Goal: Find specific page/section

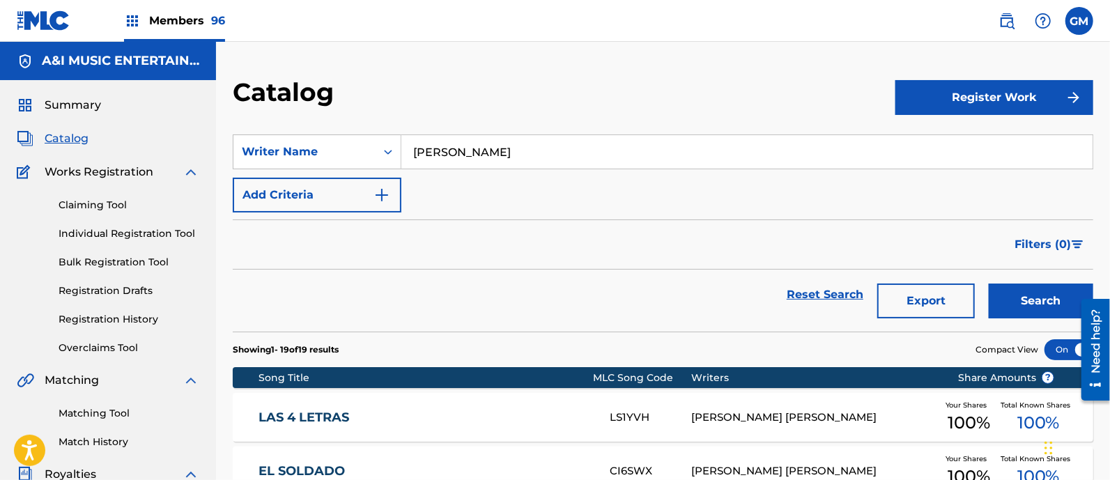
click at [1000, 25] on img at bounding box center [1006, 21] width 17 height 17
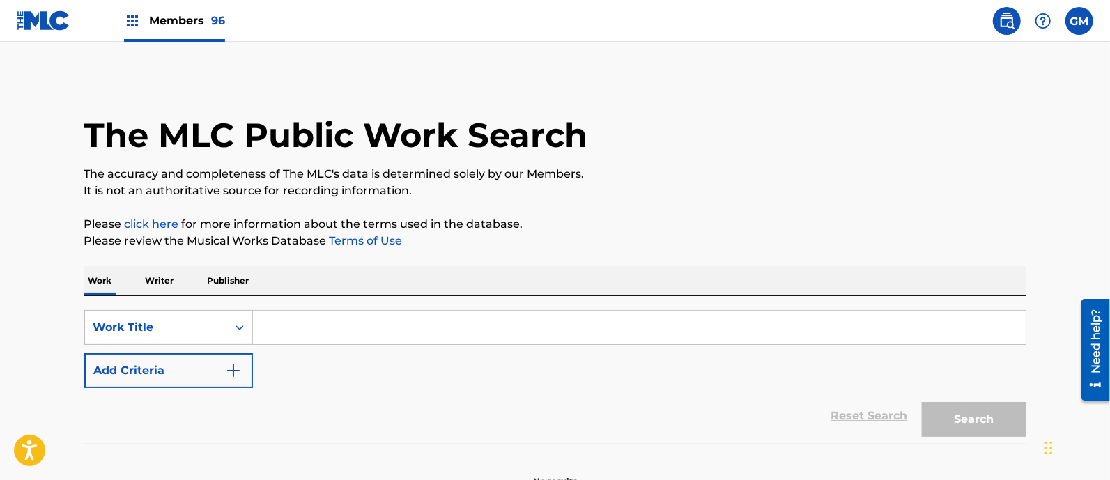
click at [320, 319] on input "Search Form" at bounding box center [639, 327] width 772 height 33
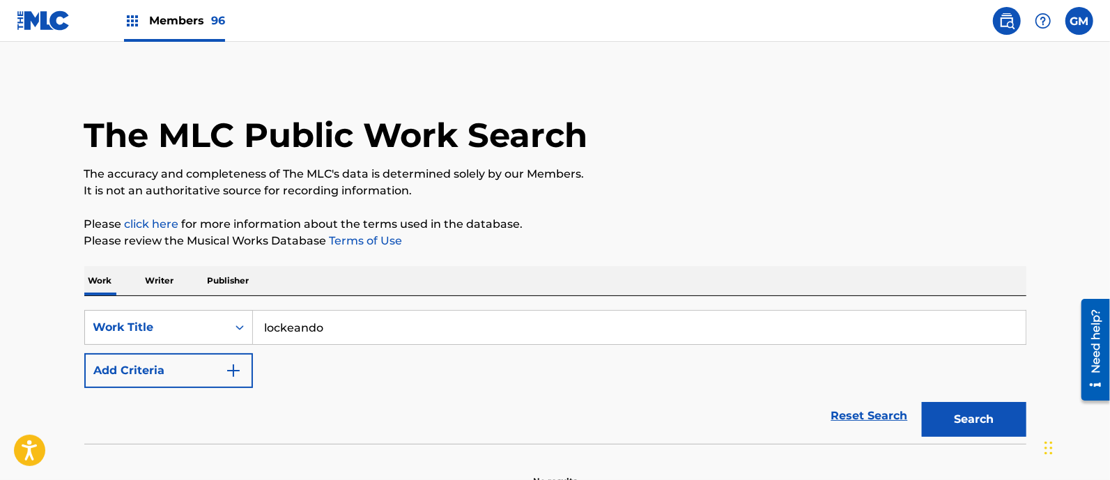
click at [921, 402] on button "Search" at bounding box center [973, 419] width 104 height 35
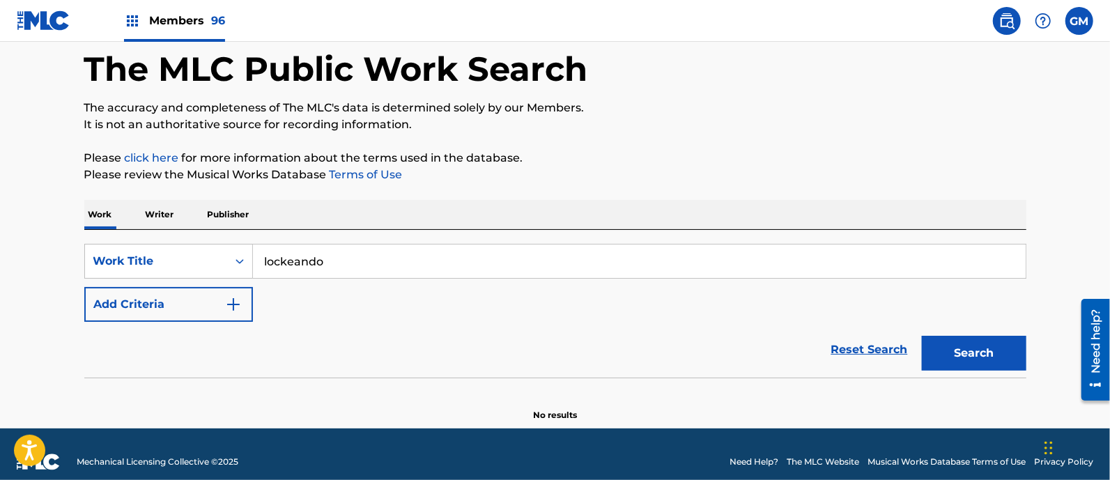
scroll to position [81, 0]
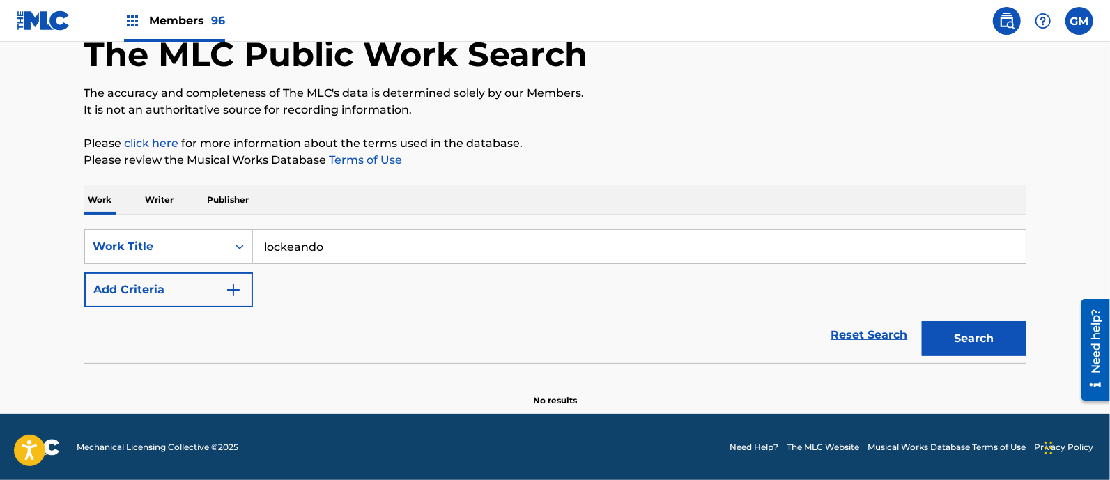
click at [290, 251] on input "lockeando" at bounding box center [639, 246] width 772 height 33
click at [410, 249] on input "lockeando" at bounding box center [639, 246] width 772 height 33
click at [282, 247] on input "lockeando" at bounding box center [639, 246] width 772 height 33
click at [944, 327] on button "Search" at bounding box center [973, 338] width 104 height 35
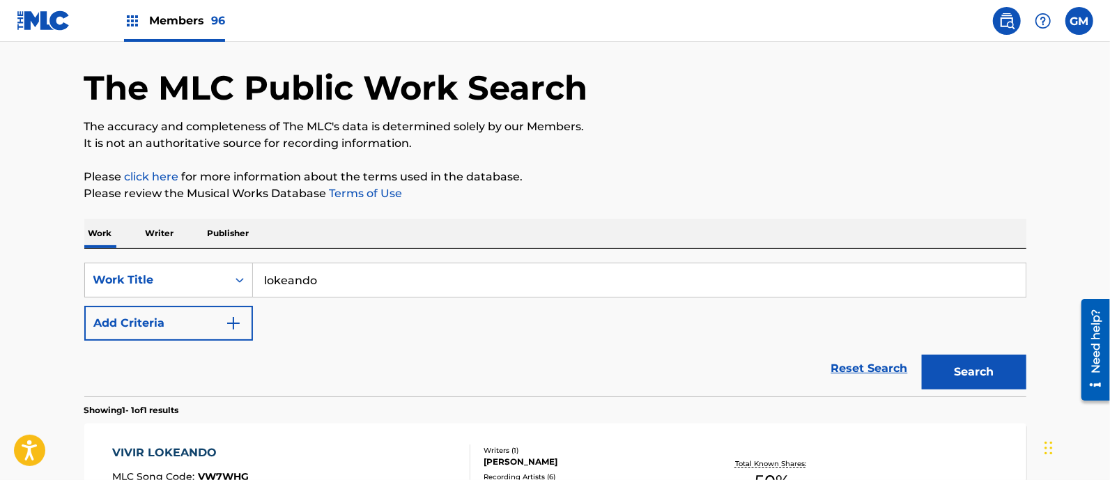
scroll to position [0, 0]
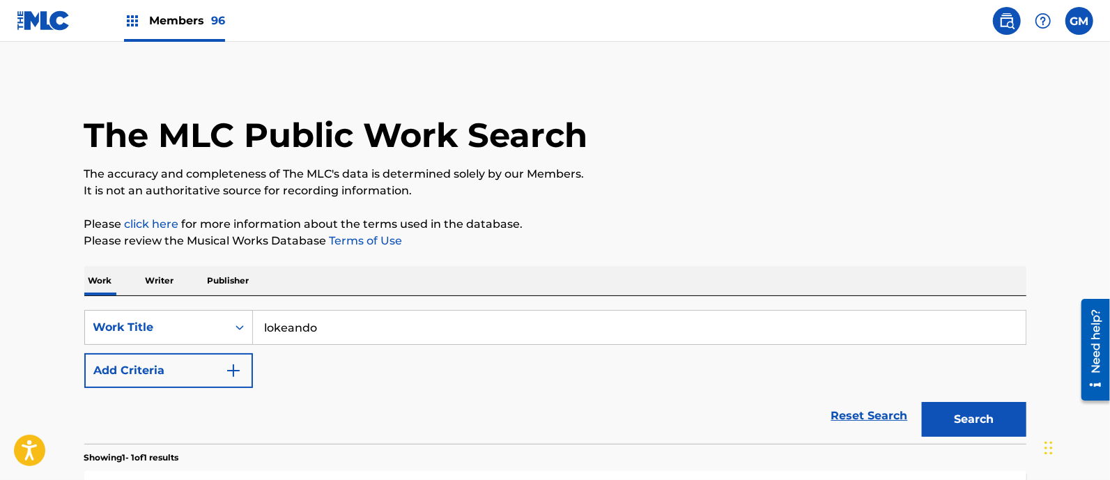
click at [279, 325] on input "lokeando" at bounding box center [639, 327] width 772 height 33
type input "lokkeando"
click at [187, 15] on span "Members 96" at bounding box center [187, 21] width 76 height 16
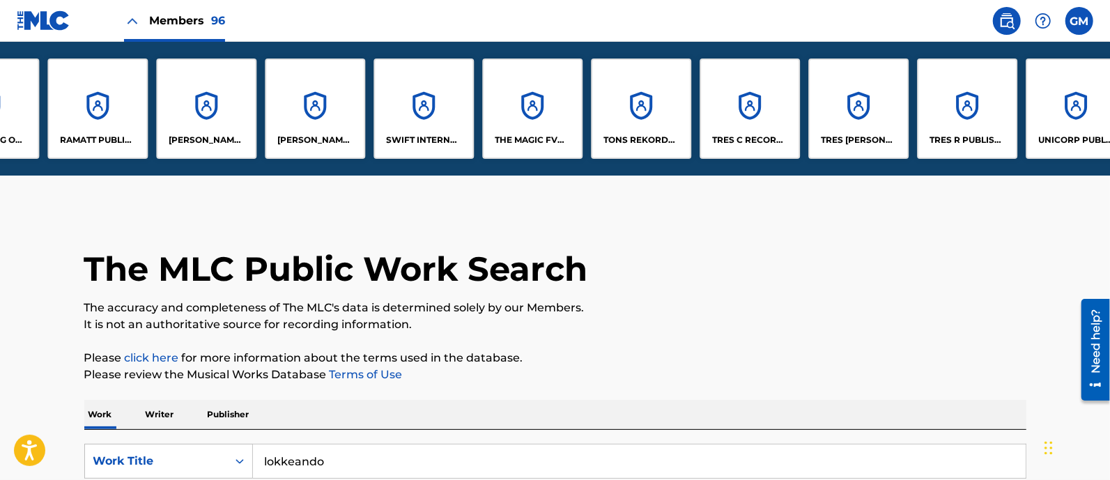
scroll to position [0, 9345]
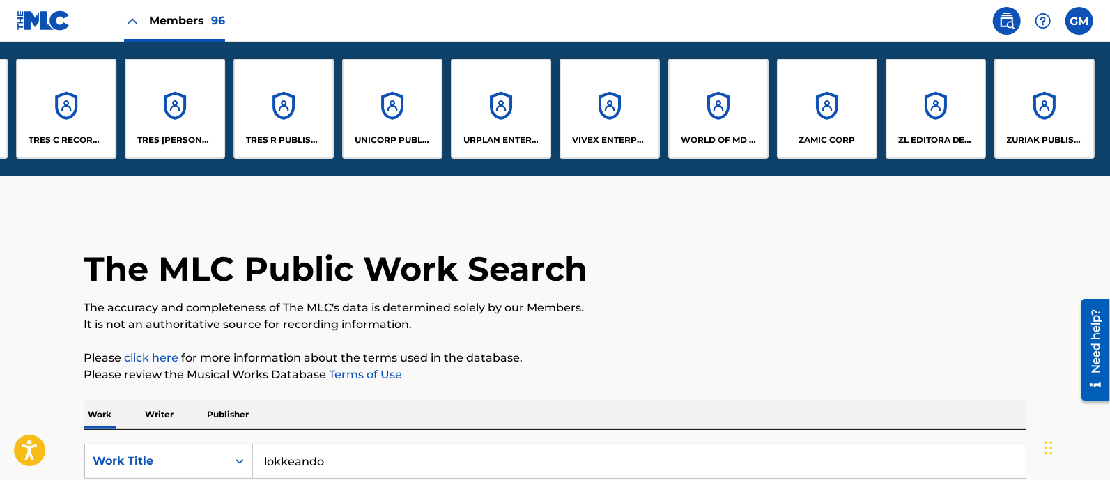
click at [715, 145] on p "WORLD OF MD PUBLISHING, LLC" at bounding box center [718, 140] width 76 height 13
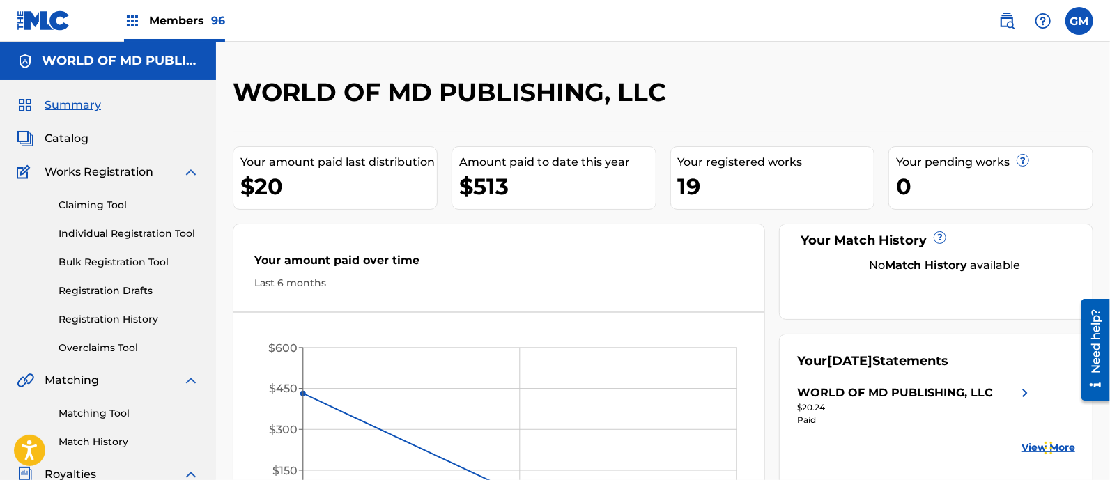
click at [77, 141] on span "Catalog" at bounding box center [67, 138] width 44 height 17
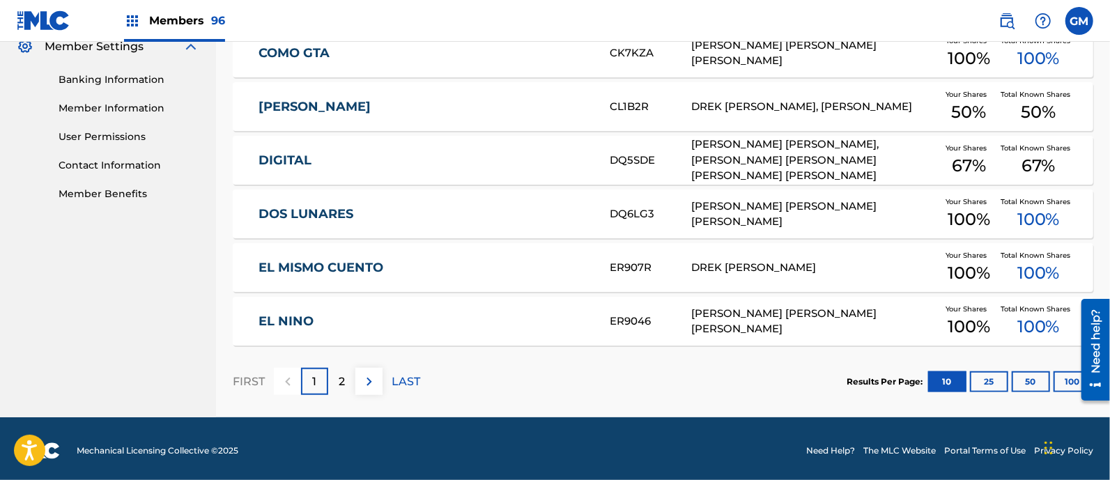
scroll to position [582, 0]
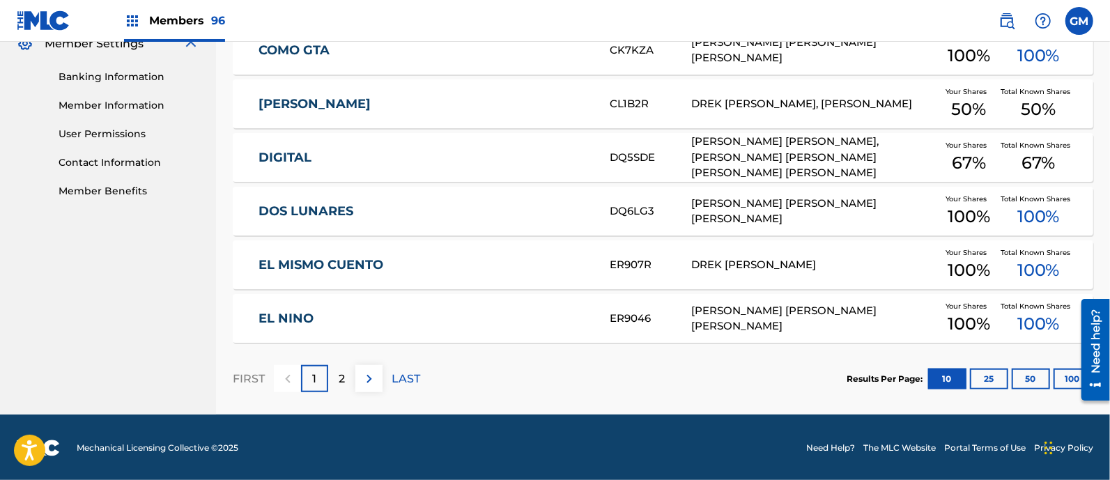
click at [982, 374] on button "25" at bounding box center [989, 378] width 38 height 21
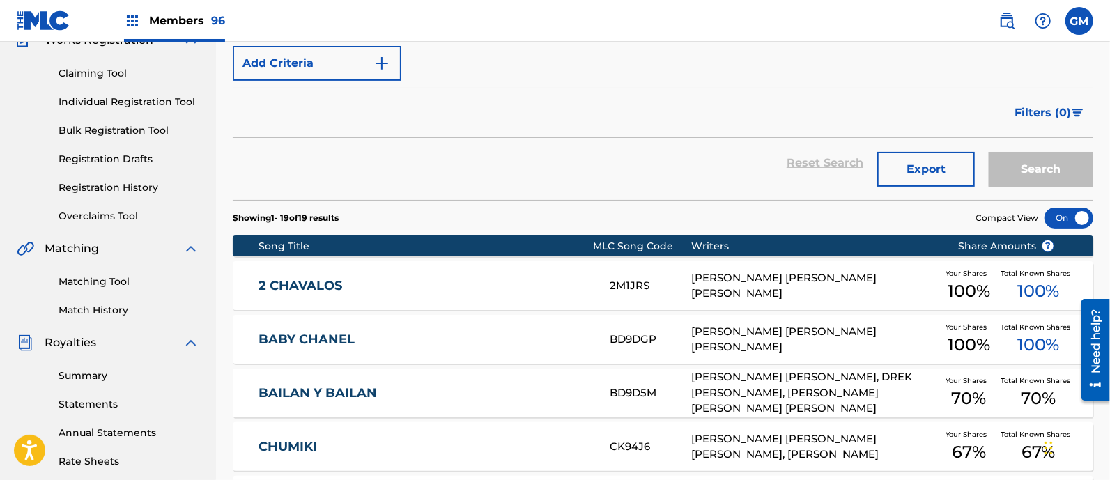
scroll to position [42, 0]
